Goal: Information Seeking & Learning: Learn about a topic

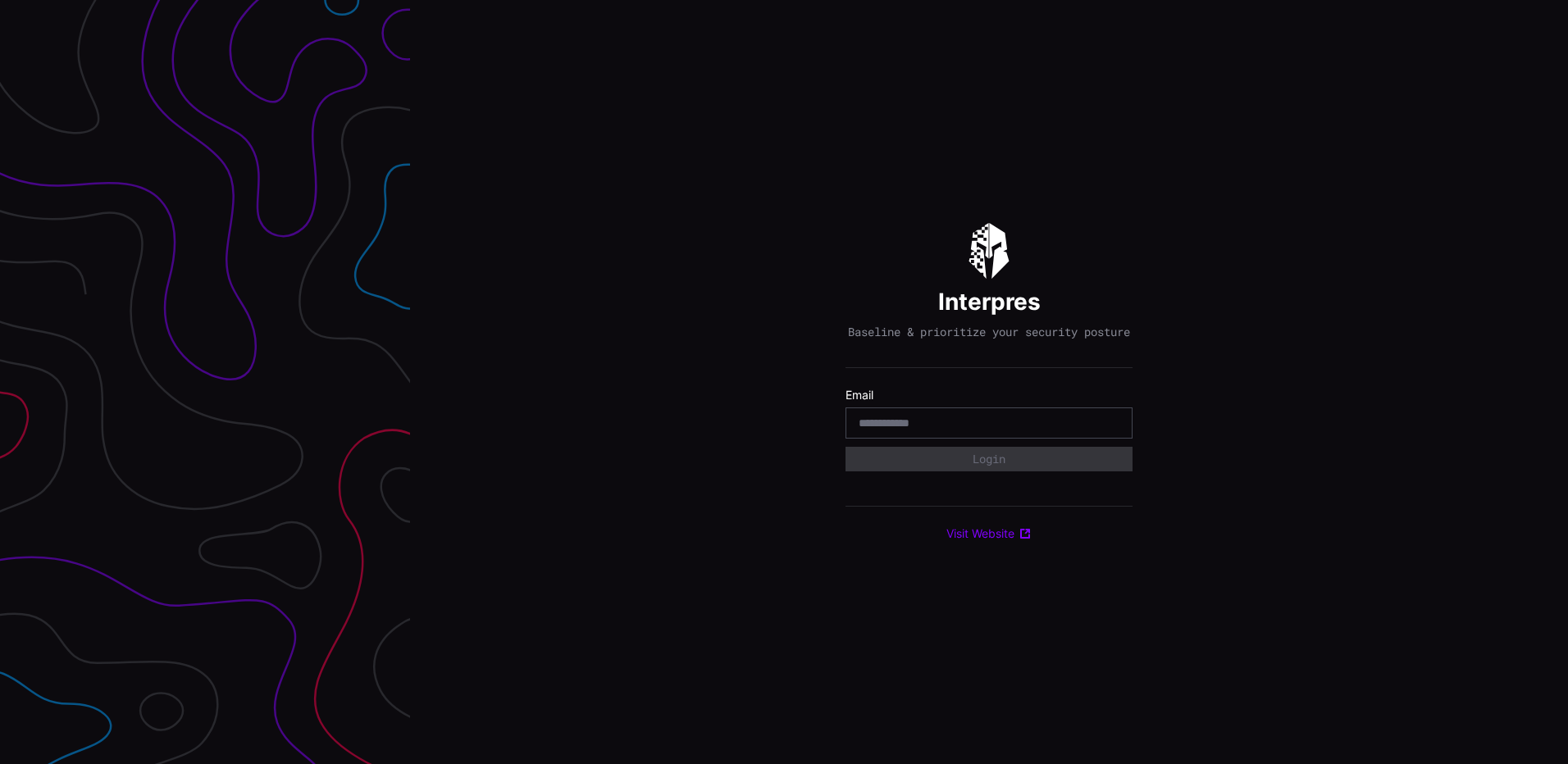
click at [968, 430] on input "email" at bounding box center [989, 423] width 261 height 15
type input "**********"
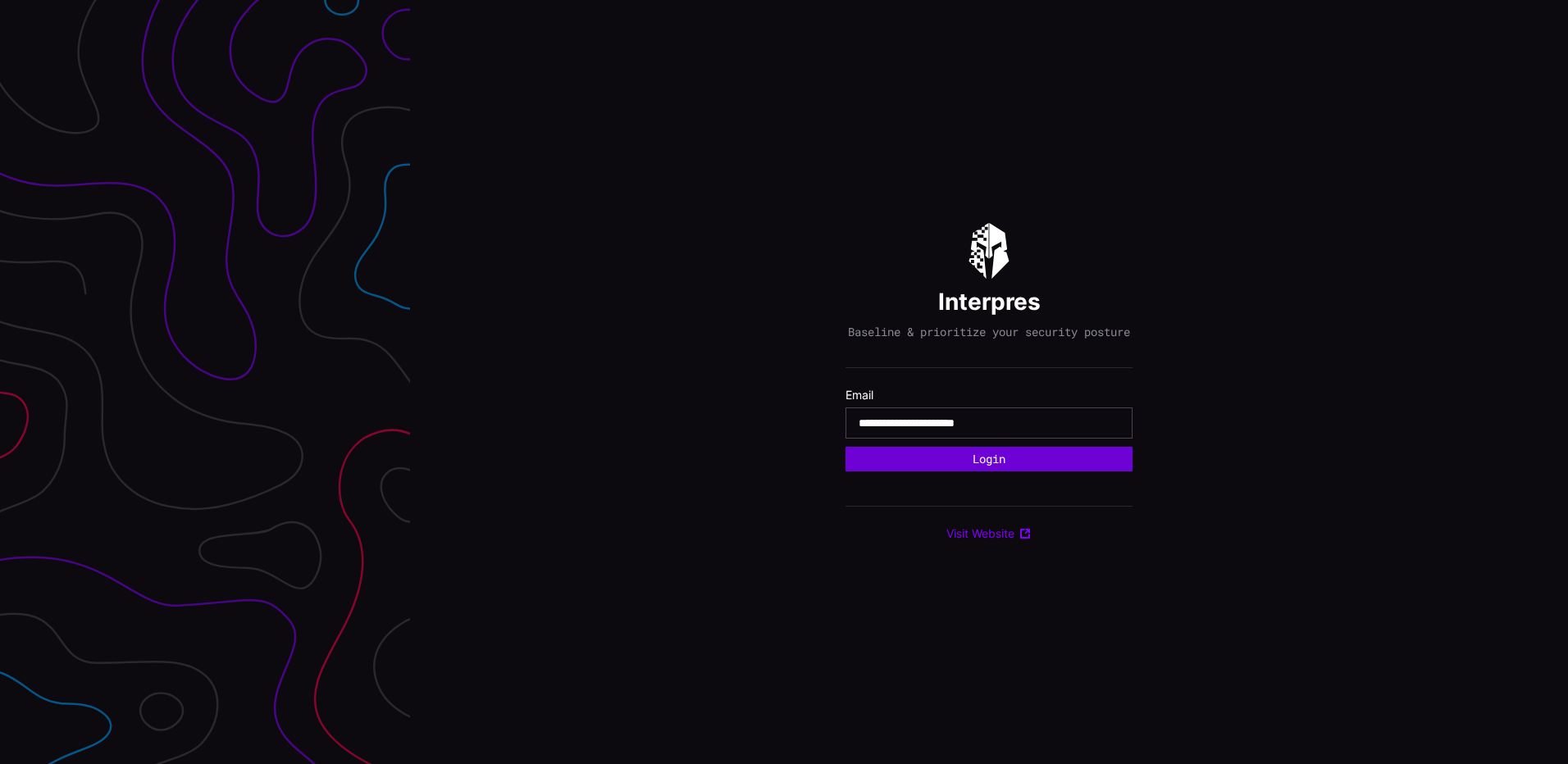
click at [1011, 459] on button "Login" at bounding box center [989, 460] width 288 height 25
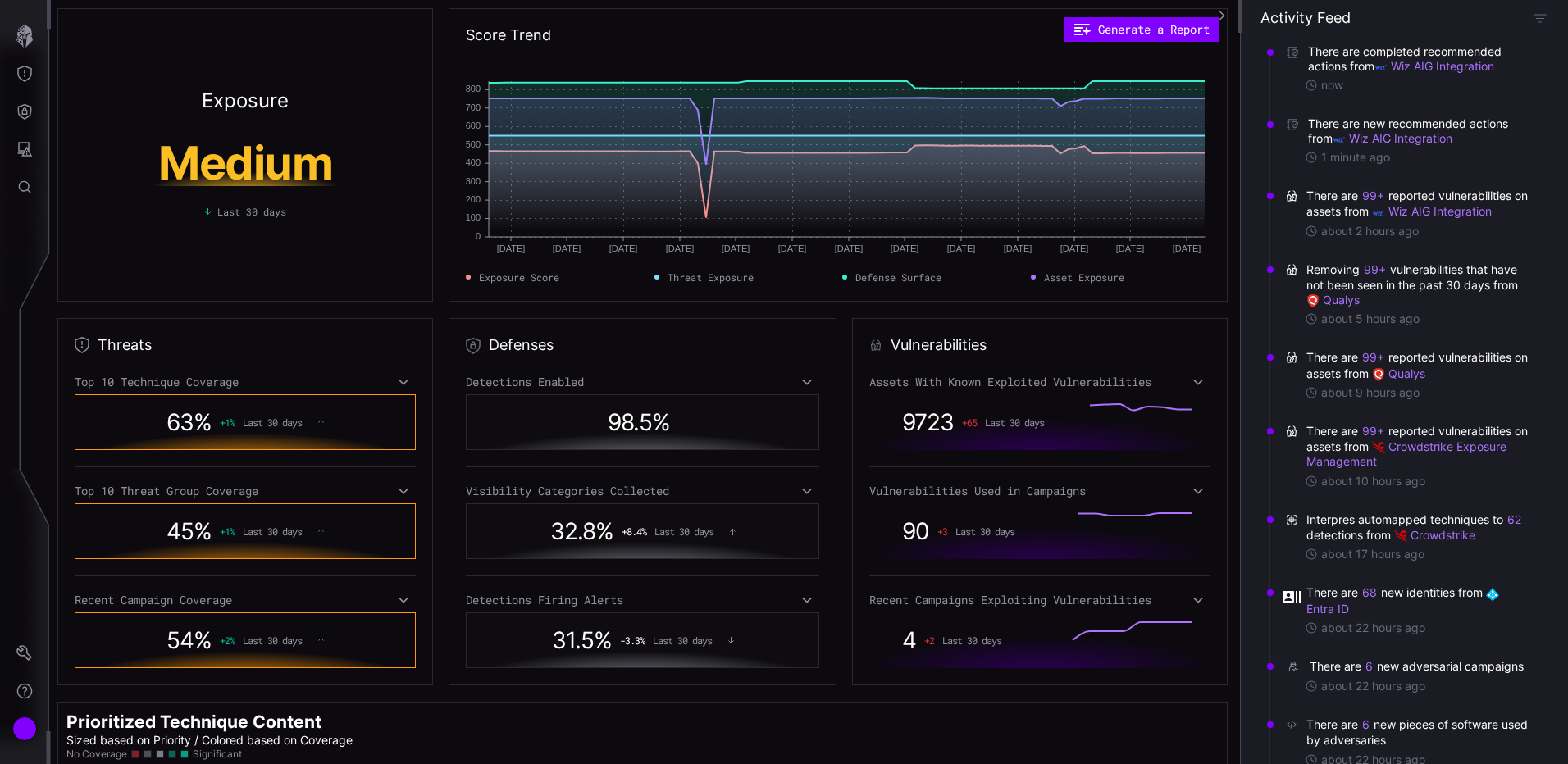
click at [403, 382] on icon at bounding box center [404, 382] width 9 height 5
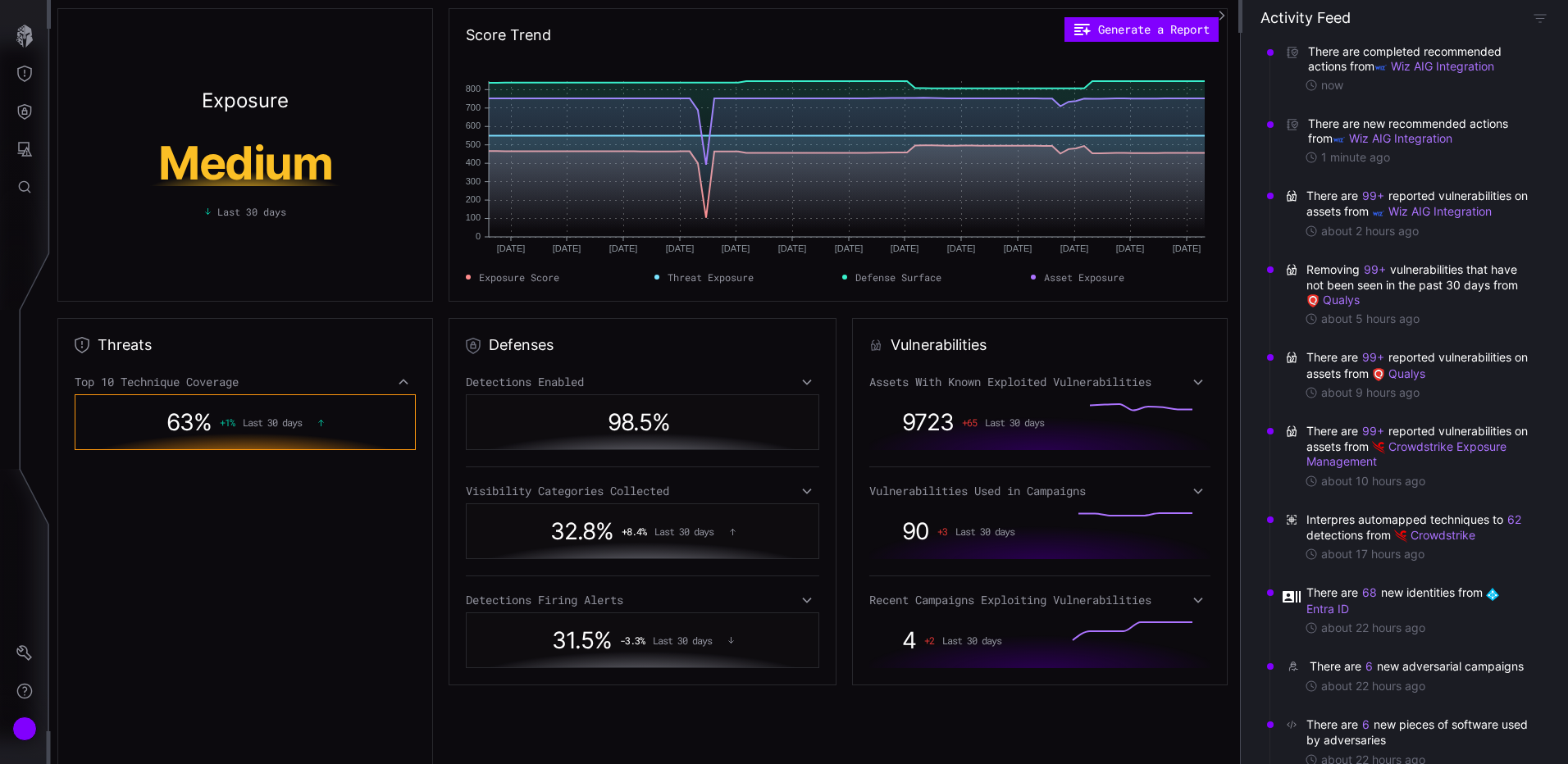
click at [358, 415] on div "63 % + 1 % Last 30 days" at bounding box center [245, 422] width 274 height 37
click at [173, 426] on span "63 %" at bounding box center [188, 421] width 46 height 28
click at [223, 396] on div "63 % + 1 % Last 30 days" at bounding box center [246, 422] width 341 height 55
click at [185, 428] on span "63 %" at bounding box center [188, 421] width 46 height 28
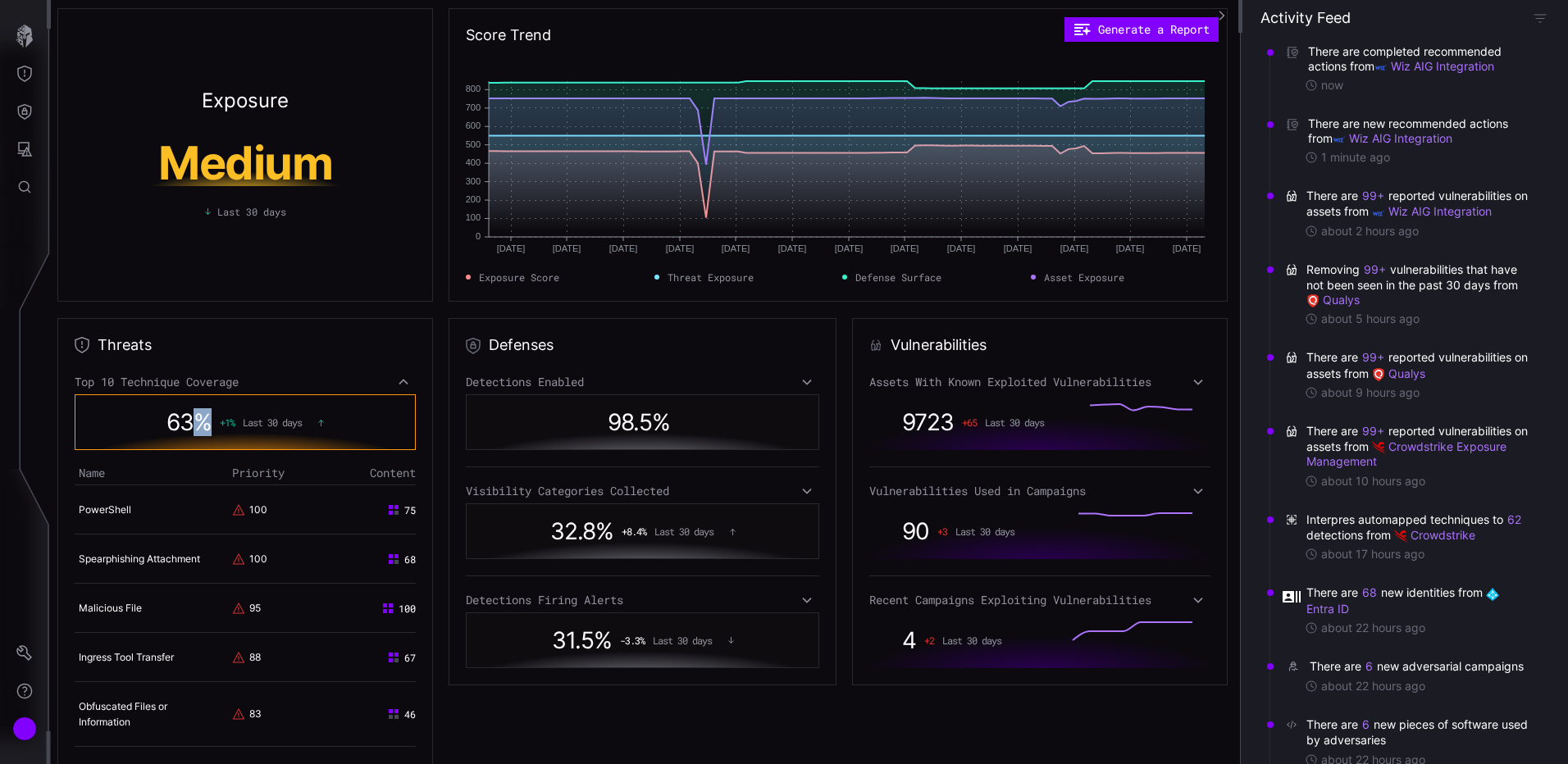
click at [185, 428] on span "63 %" at bounding box center [188, 421] width 46 height 28
drag, startPoint x: 185, startPoint y: 428, endPoint x: 173, endPoint y: 380, distance: 49.5
click at [173, 380] on div "Top 10 Technique Coverage" at bounding box center [246, 382] width 341 height 15
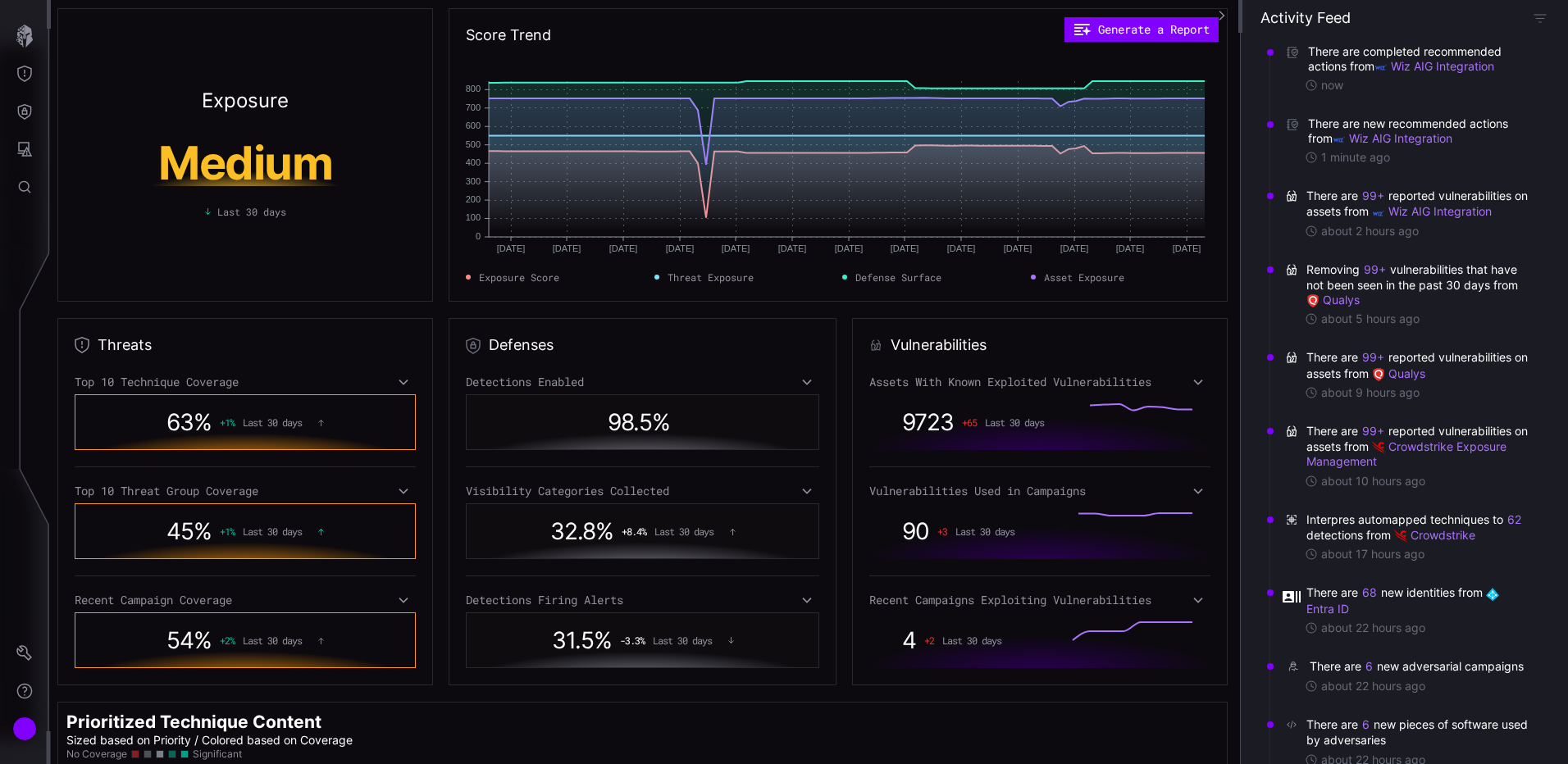
click at [173, 380] on div "Top 10 Technique Coverage" at bounding box center [246, 382] width 341 height 15
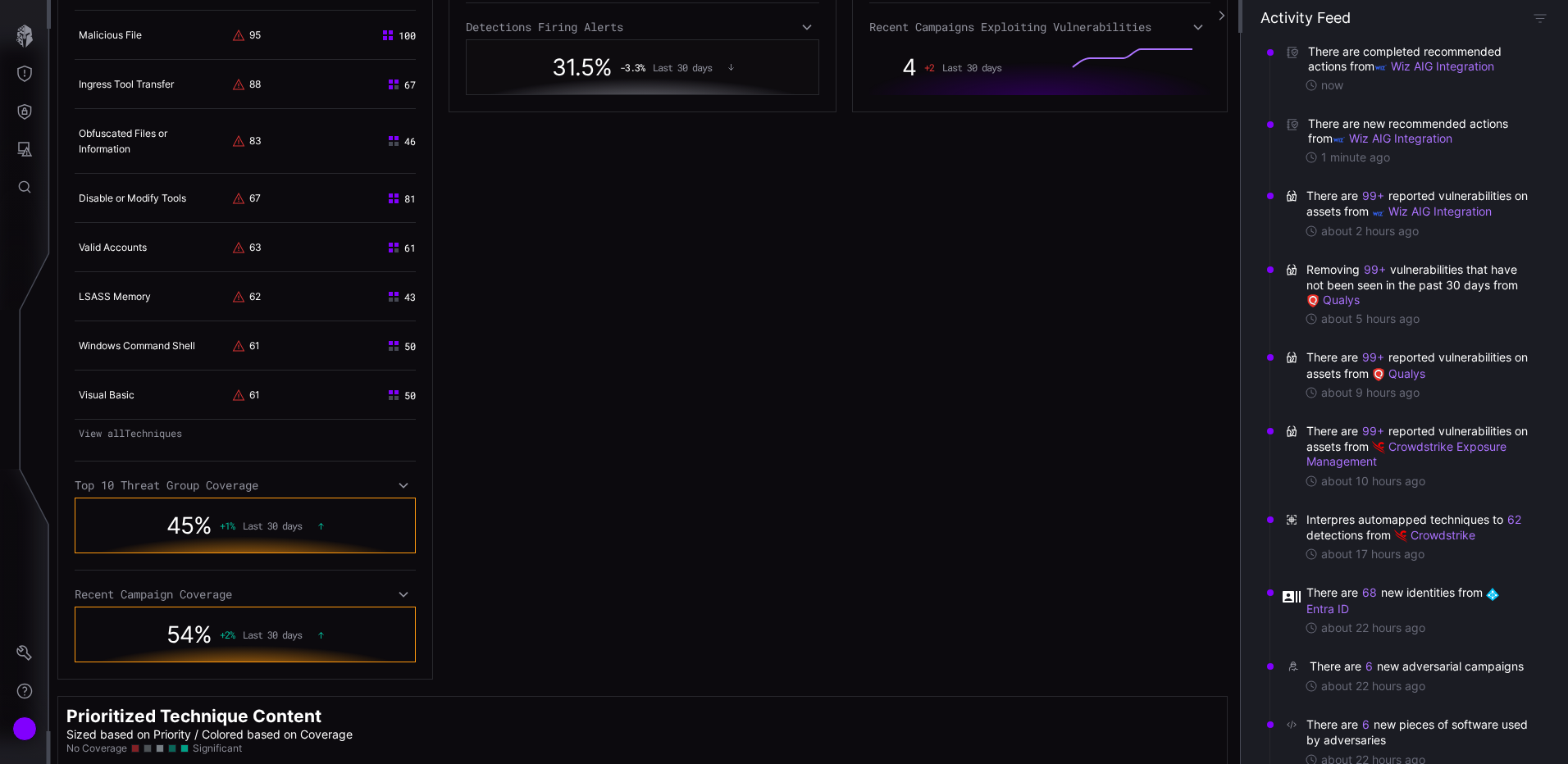
scroll to position [574, 0]
click at [144, 436] on link "View all Techniques" at bounding box center [246, 432] width 341 height 23
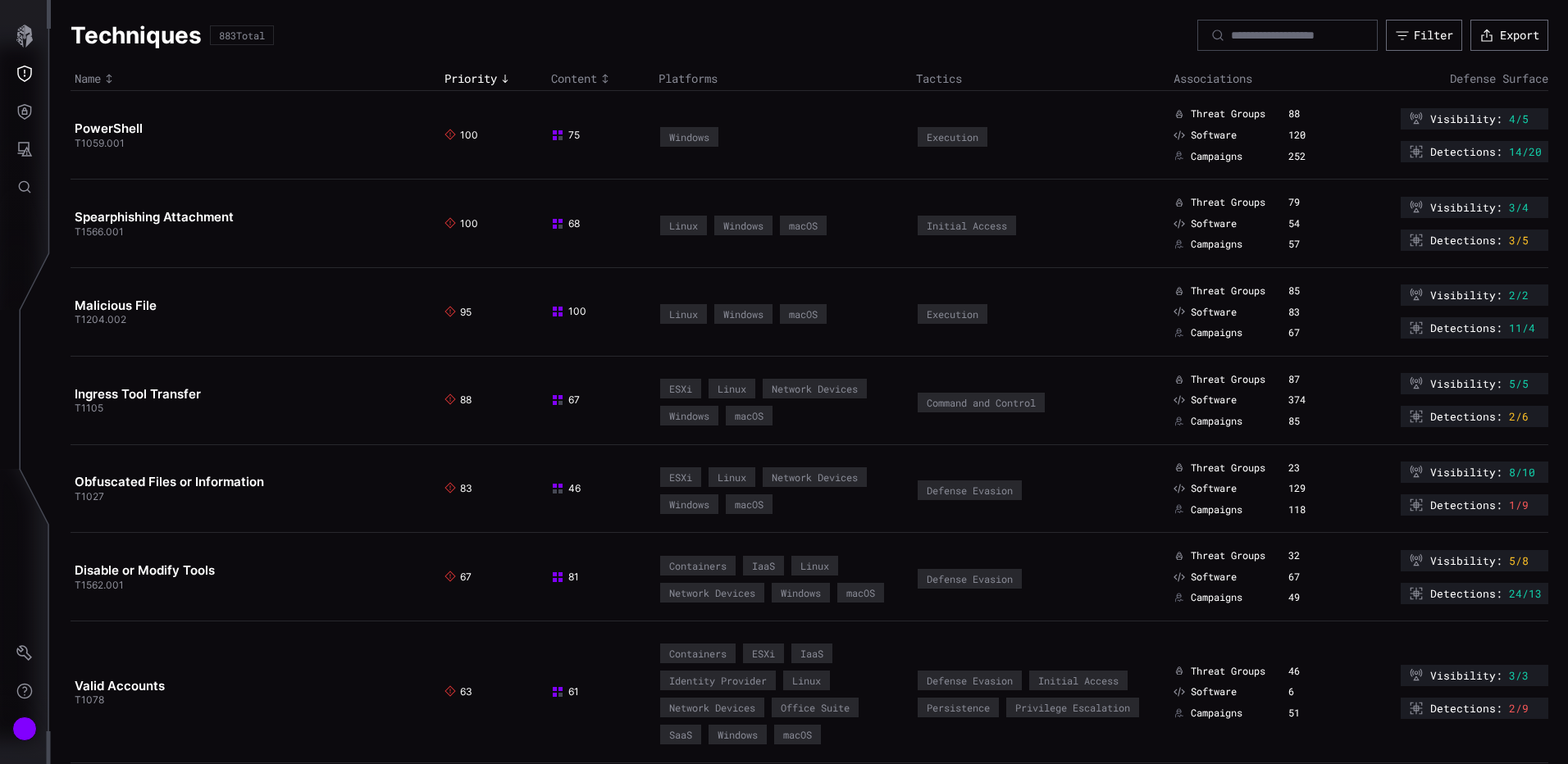
click at [687, 221] on div "Linux" at bounding box center [684, 225] width 29 height 10
click at [680, 226] on div "Linux" at bounding box center [684, 225] width 29 height 10
click at [675, 228] on div "Linux" at bounding box center [684, 225] width 29 height 10
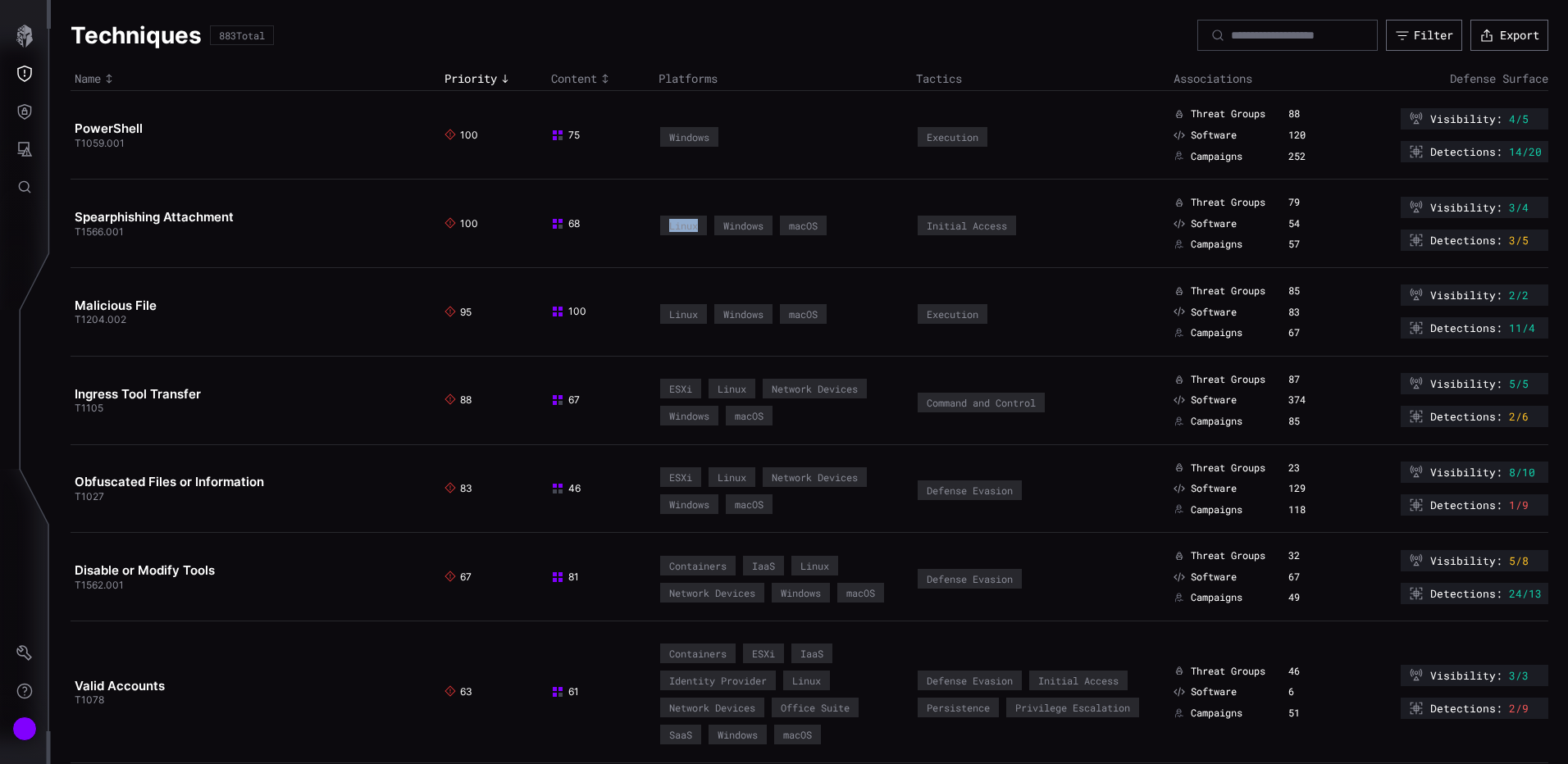
click at [675, 228] on div "Linux" at bounding box center [684, 225] width 29 height 10
click at [547, 250] on td "68" at bounding box center [601, 223] width 107 height 88
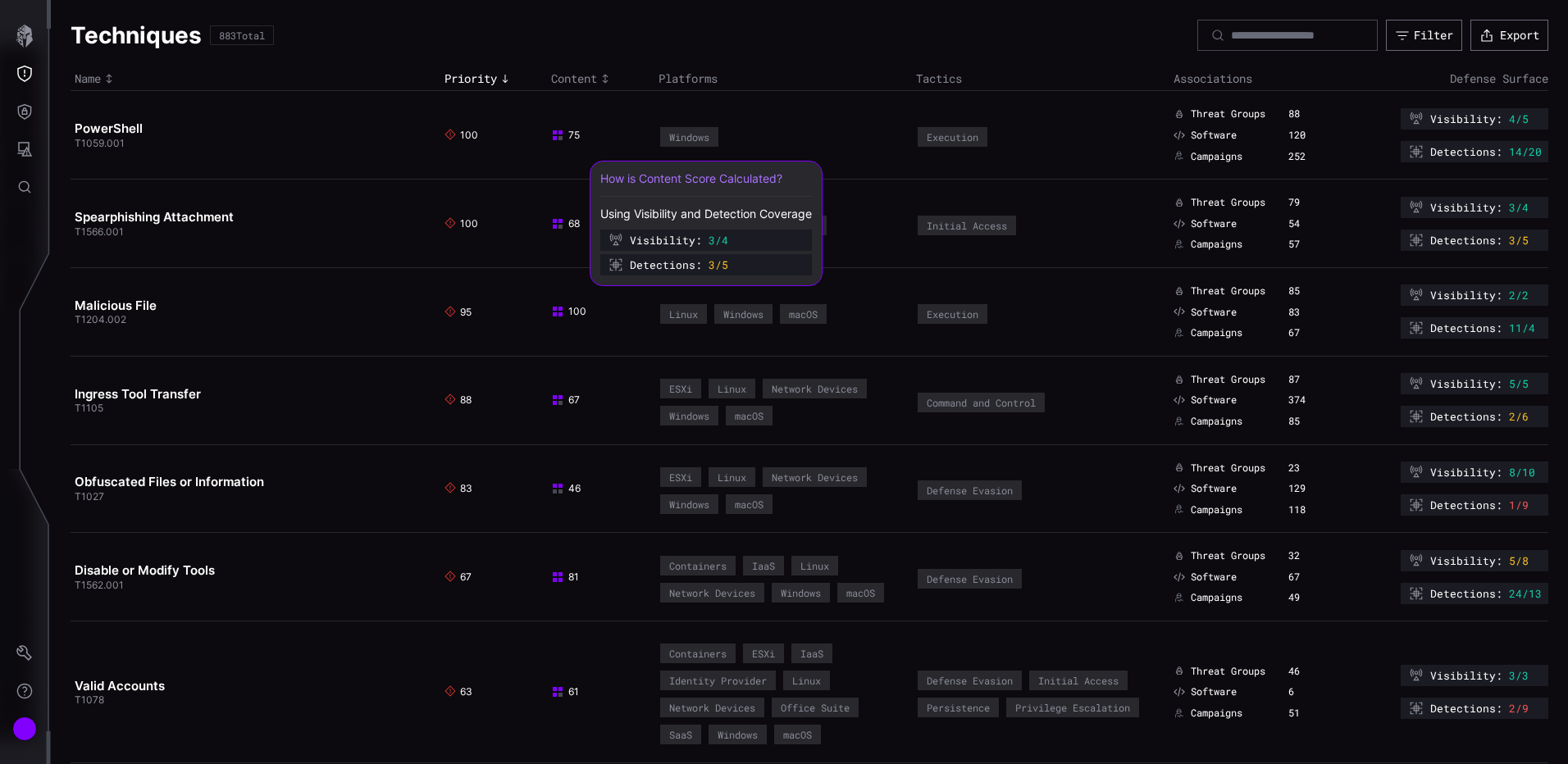
click at [555, 223] on icon at bounding box center [557, 223] width 13 height 13
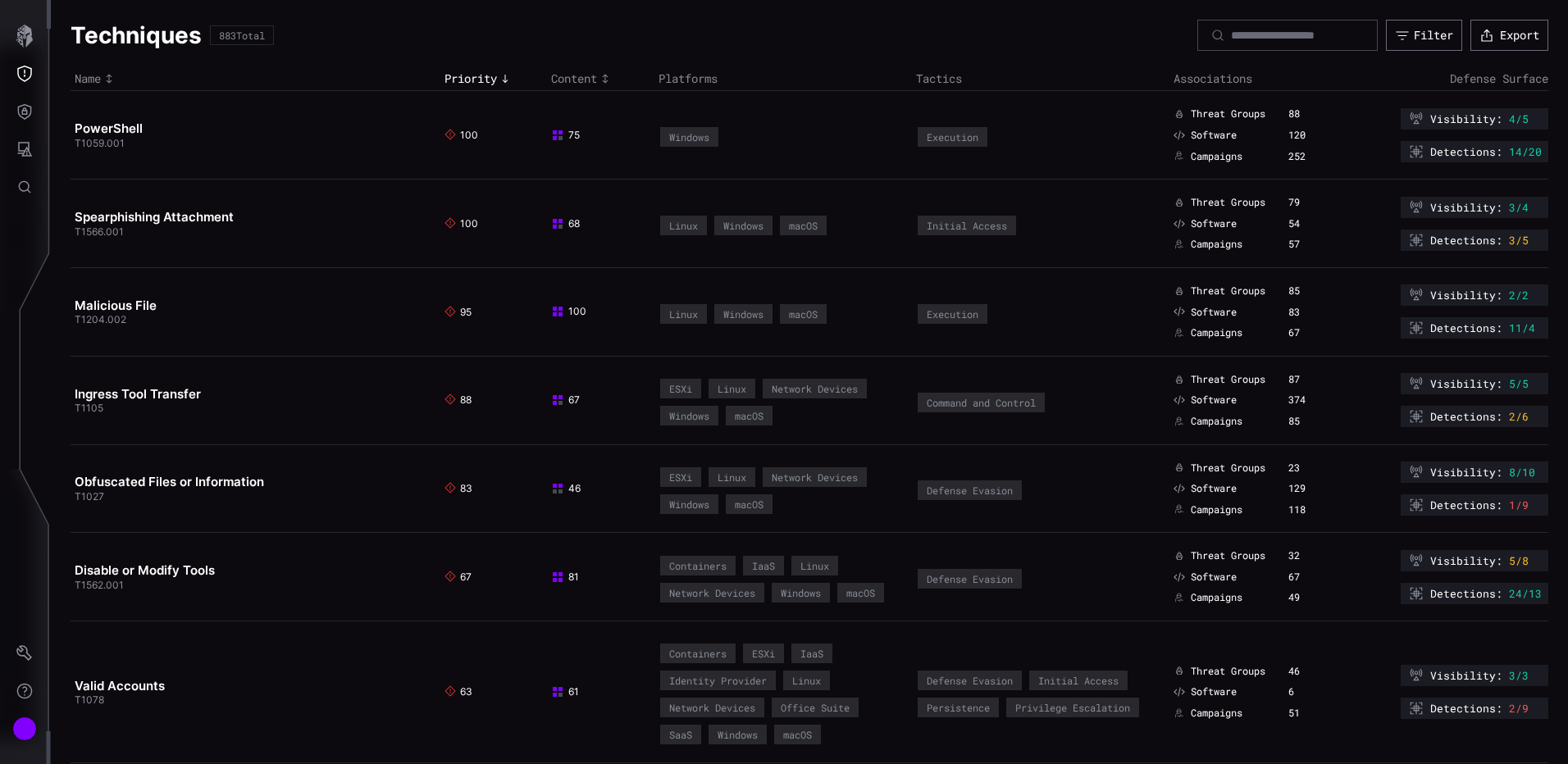
click at [880, 241] on td "Linux Windows macOS" at bounding box center [783, 223] width 257 height 88
click at [952, 223] on div "Initial Access" at bounding box center [967, 225] width 80 height 10
click at [688, 230] on div "Linux" at bounding box center [684, 225] width 29 height 10
drag, startPoint x: 688, startPoint y: 231, endPoint x: 691, endPoint y: 247, distance: 16.3
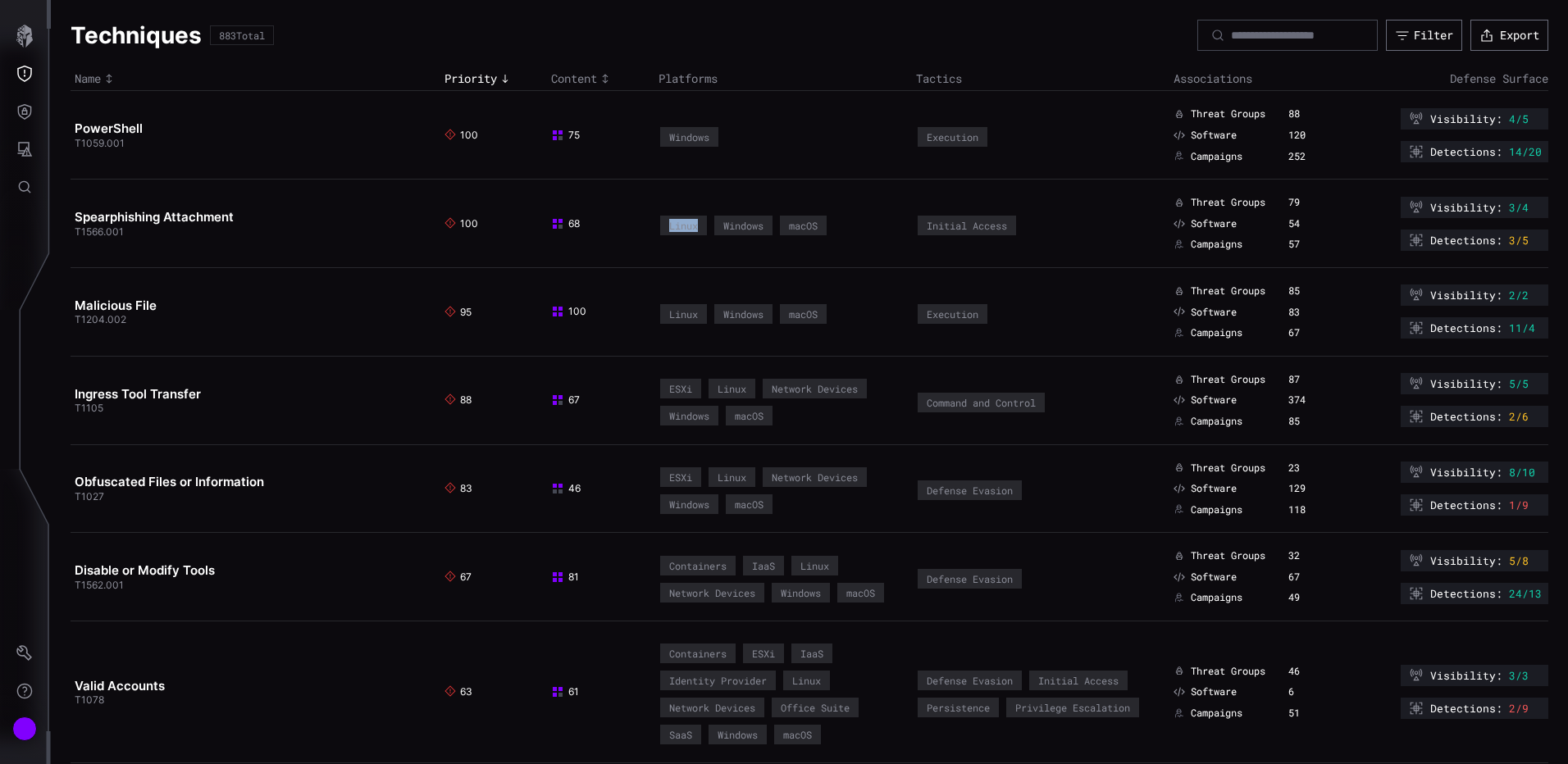
click at [691, 247] on td "Linux Windows macOS" at bounding box center [783, 223] width 257 height 88
